Goal: Register for event/course

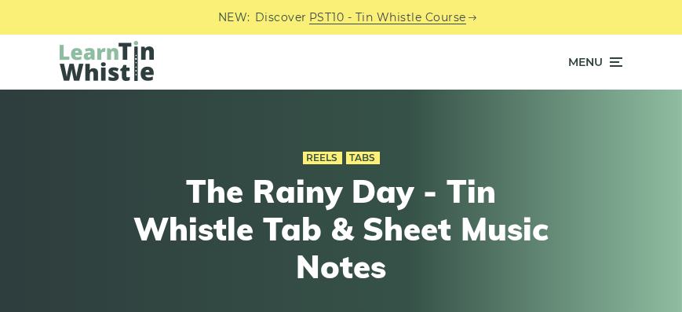
click at [604, 63] on span "Menu" at bounding box center [596, 61] width 54 height 39
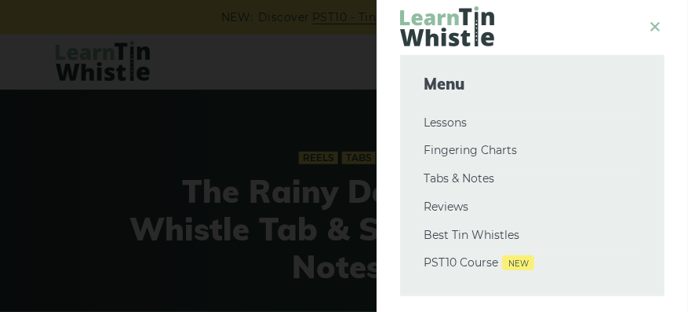
click at [646, 33] on icon at bounding box center [655, 26] width 19 height 20
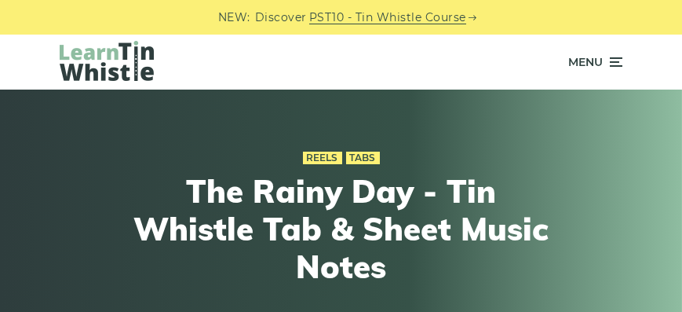
click at [410, 19] on link "PST10 - Tin Whistle Course" at bounding box center [387, 18] width 157 height 18
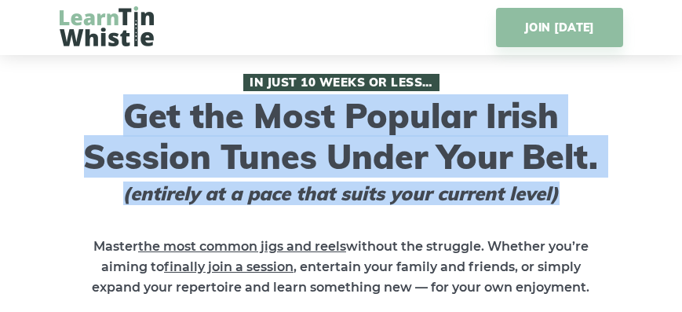
drag, startPoint x: 535, startPoint y: 97, endPoint x: 582, endPoint y: 192, distance: 106.4
click at [582, 192] on h1 "In Just 10 Weeks or Less… Get the Most Popular Irish Session Tunes Under Your B…" at bounding box center [342, 139] width 564 height 131
click at [582, 192] on span "(entirely at a pace that suits your current level)" at bounding box center [341, 193] width 494 height 23
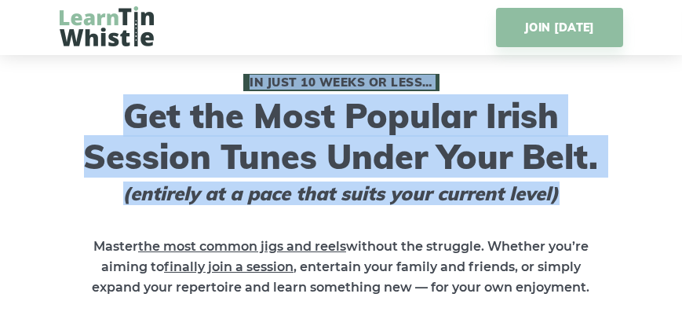
drag, startPoint x: 604, startPoint y: 190, endPoint x: 201, endPoint y: 81, distance: 417.9
click at [201, 81] on h1 "In Just 10 Weeks or Less… Get the Most Popular Irish Session Tunes Under Your B…" at bounding box center [342, 139] width 564 height 131
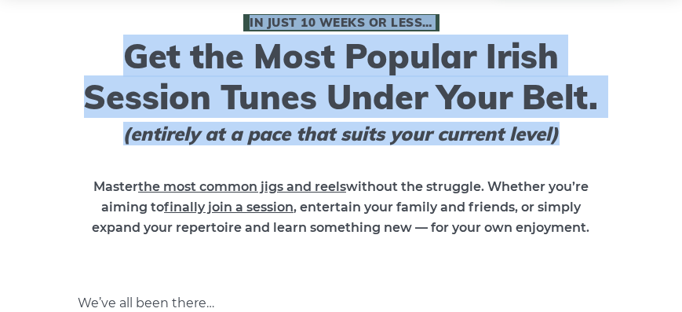
scroll to position [119, 0]
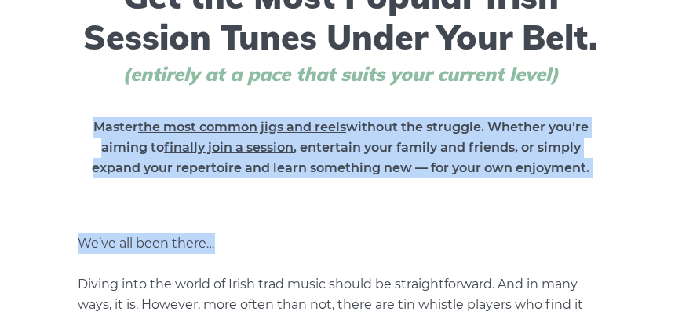
drag, startPoint x: 619, startPoint y: 179, endPoint x: 64, endPoint y: 126, distance: 558.2
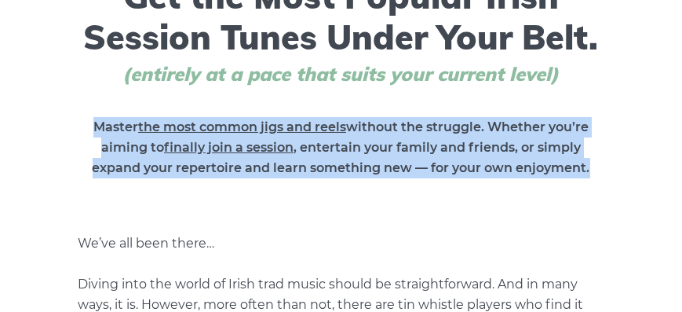
drag, startPoint x: 102, startPoint y: 129, endPoint x: 619, endPoint y: 163, distance: 518.4
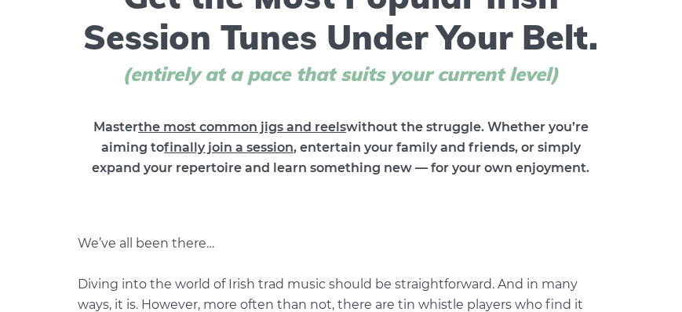
click at [286, 153] on span "finally join a session" at bounding box center [229, 147] width 130 height 15
click at [283, 148] on span "finally join a session" at bounding box center [229, 147] width 130 height 15
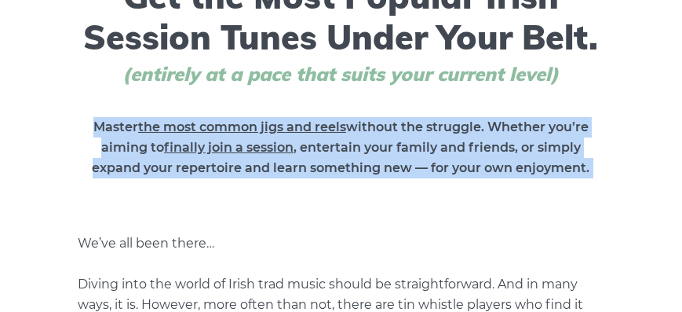
click at [283, 148] on span "finally join a session" at bounding box center [229, 147] width 130 height 15
click at [304, 145] on strong "Master the most common jigs and reels without the struggle. Whether you’re aimi…" at bounding box center [342, 147] width 498 height 56
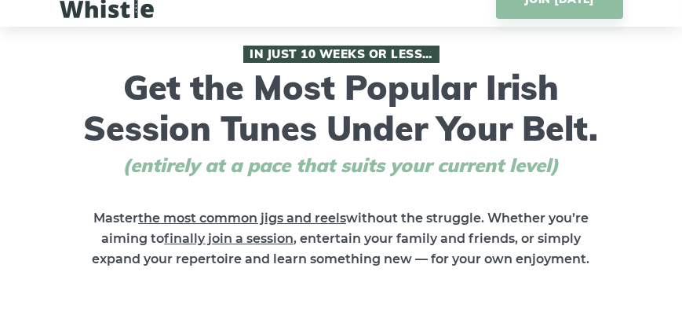
scroll to position [0, 0]
